Goal: Check status: Check status

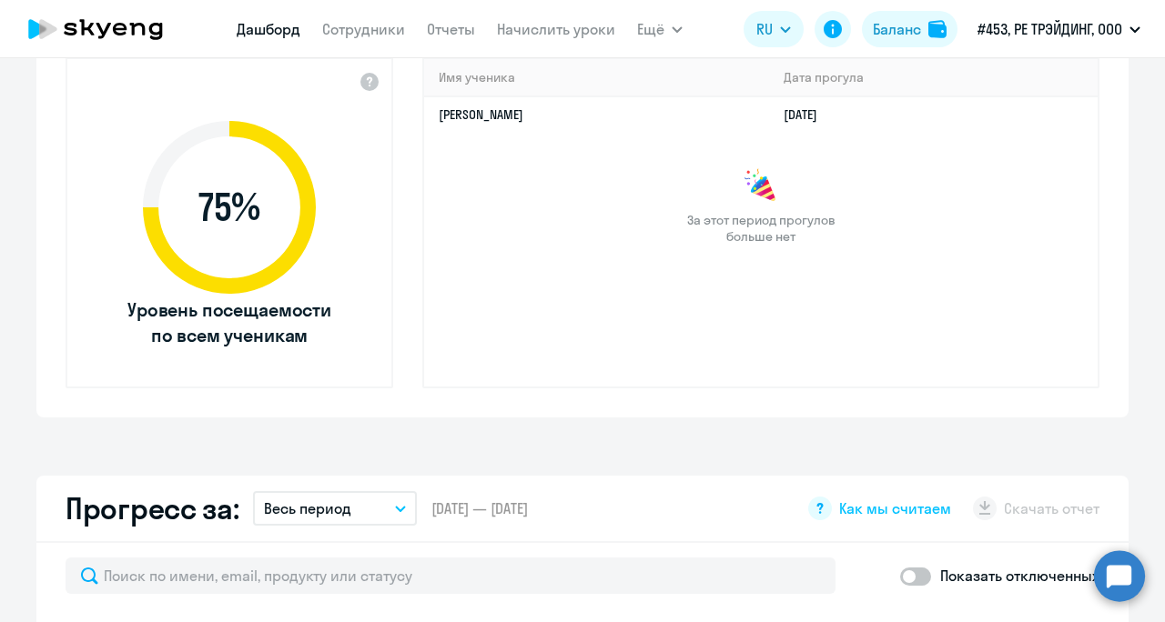
select select "30"
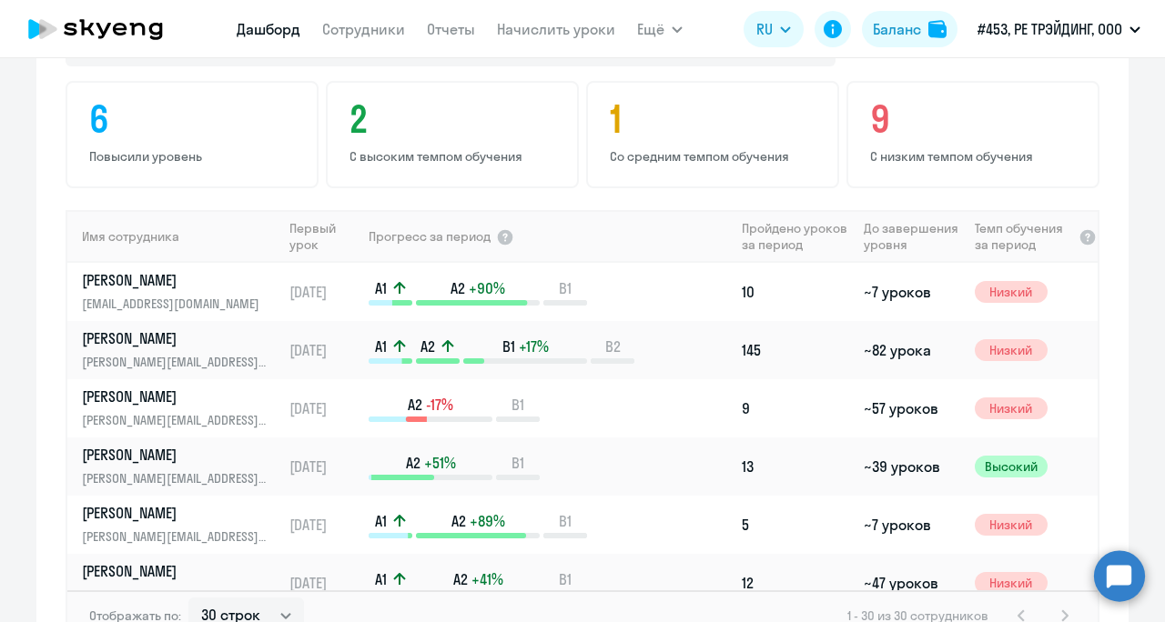
scroll to position [1170, 0]
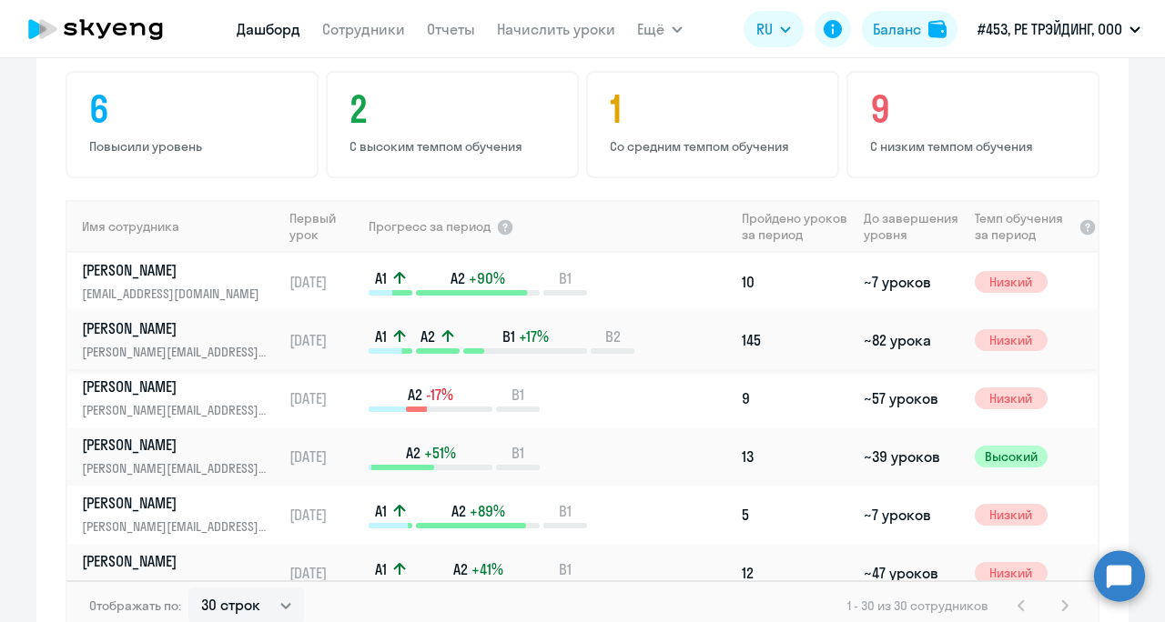
click at [113, 338] on link "[PERSON_NAME] [PERSON_NAME][EMAIL_ADDRESS][DOMAIN_NAME]" at bounding box center [181, 340] width 199 height 44
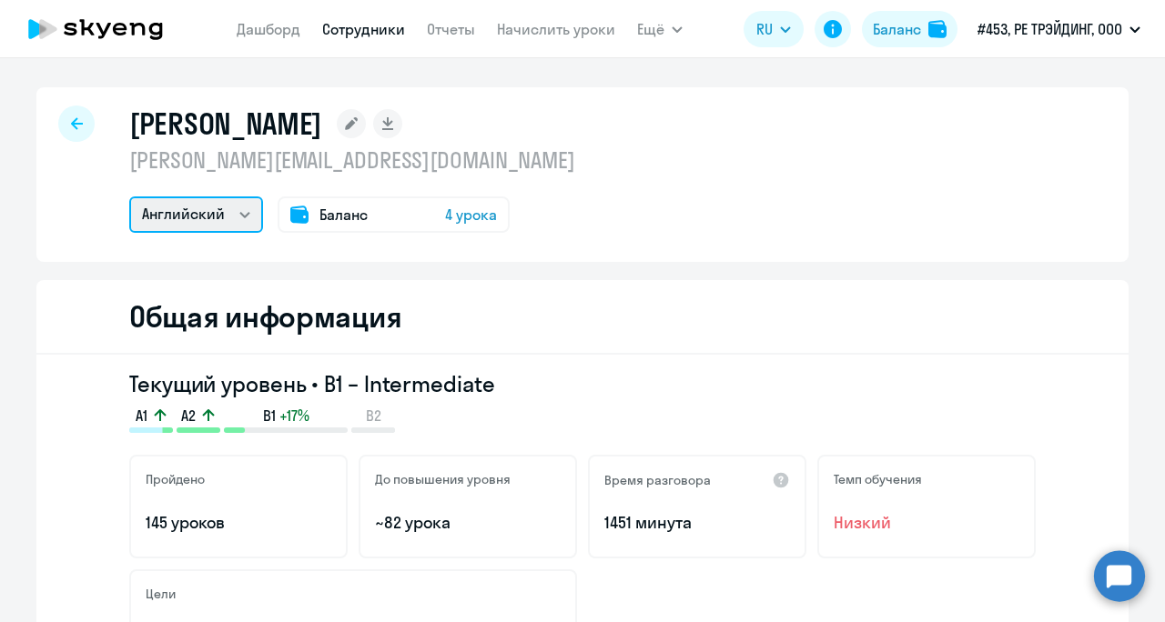
click at [226, 211] on select "Китайский Английский" at bounding box center [196, 215] width 134 height 36
select select "chinese"
click at [129, 197] on select "Китайский Английский" at bounding box center [196, 215] width 134 height 36
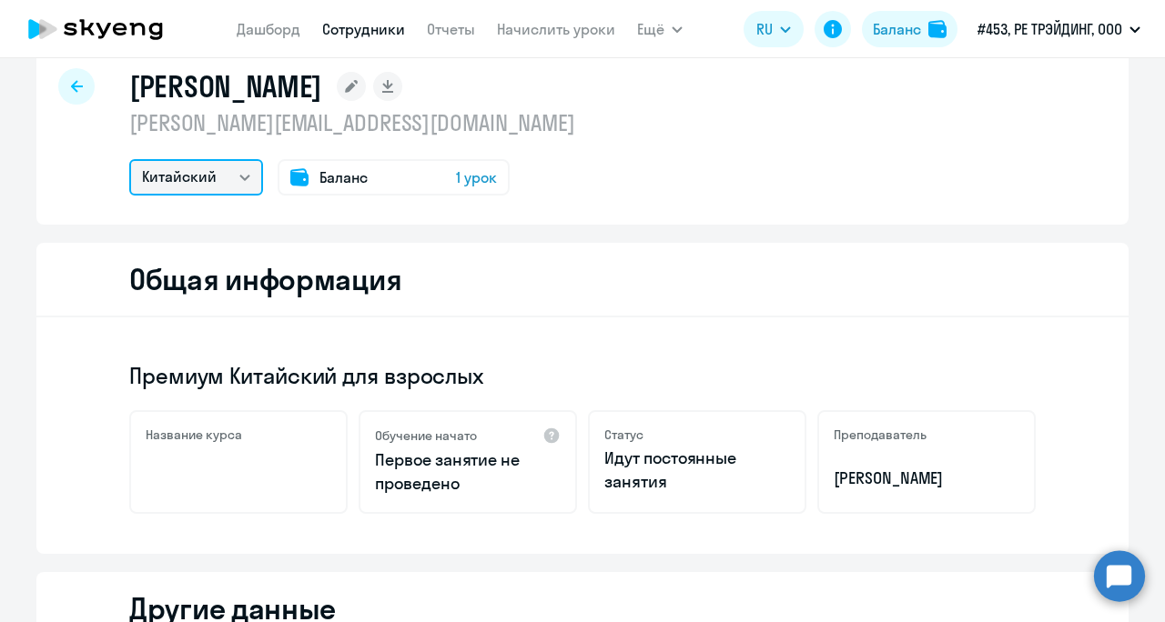
scroll to position [45, 0]
